Goal: Transaction & Acquisition: Purchase product/service

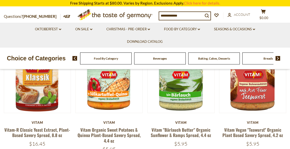
scroll to position [70, 0]
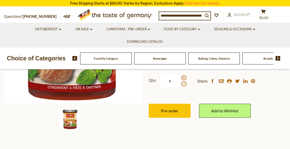
scroll to position [133, 0]
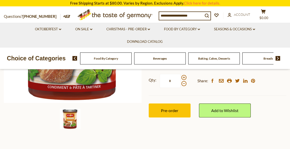
click at [162, 109] on span "Pre-order" at bounding box center [169, 110] width 17 height 5
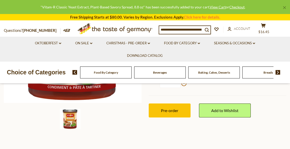
click at [175, 114] on button "Pre-order" at bounding box center [170, 110] width 42 height 14
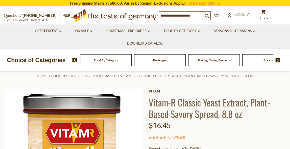
scroll to position [0, 0]
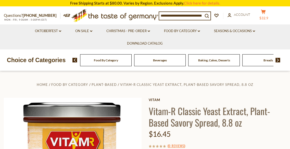
click at [267, 16] on span "$32.9" at bounding box center [263, 18] width 9 height 4
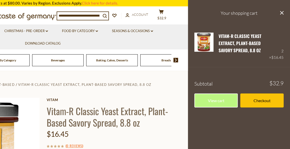
click at [243, 98] on link "Checkout" at bounding box center [261, 101] width 43 height 14
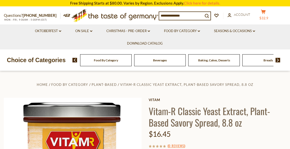
click at [267, 16] on span "$32.9" at bounding box center [263, 18] width 9 height 4
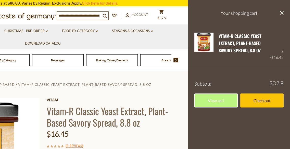
click at [229, 103] on link "View cart" at bounding box center [215, 101] width 43 height 14
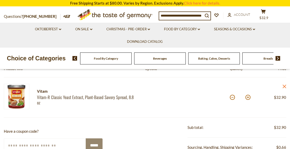
scroll to position [58, 0]
click at [233, 98] on button at bounding box center [232, 97] width 5 height 5
type input "*"
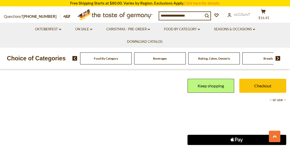
scroll to position [206, 0]
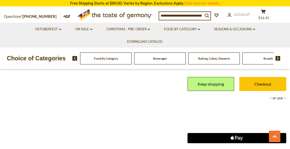
click at [241, 87] on link "Checkout" at bounding box center [262, 84] width 47 height 14
